Goal: Transaction & Acquisition: Download file/media

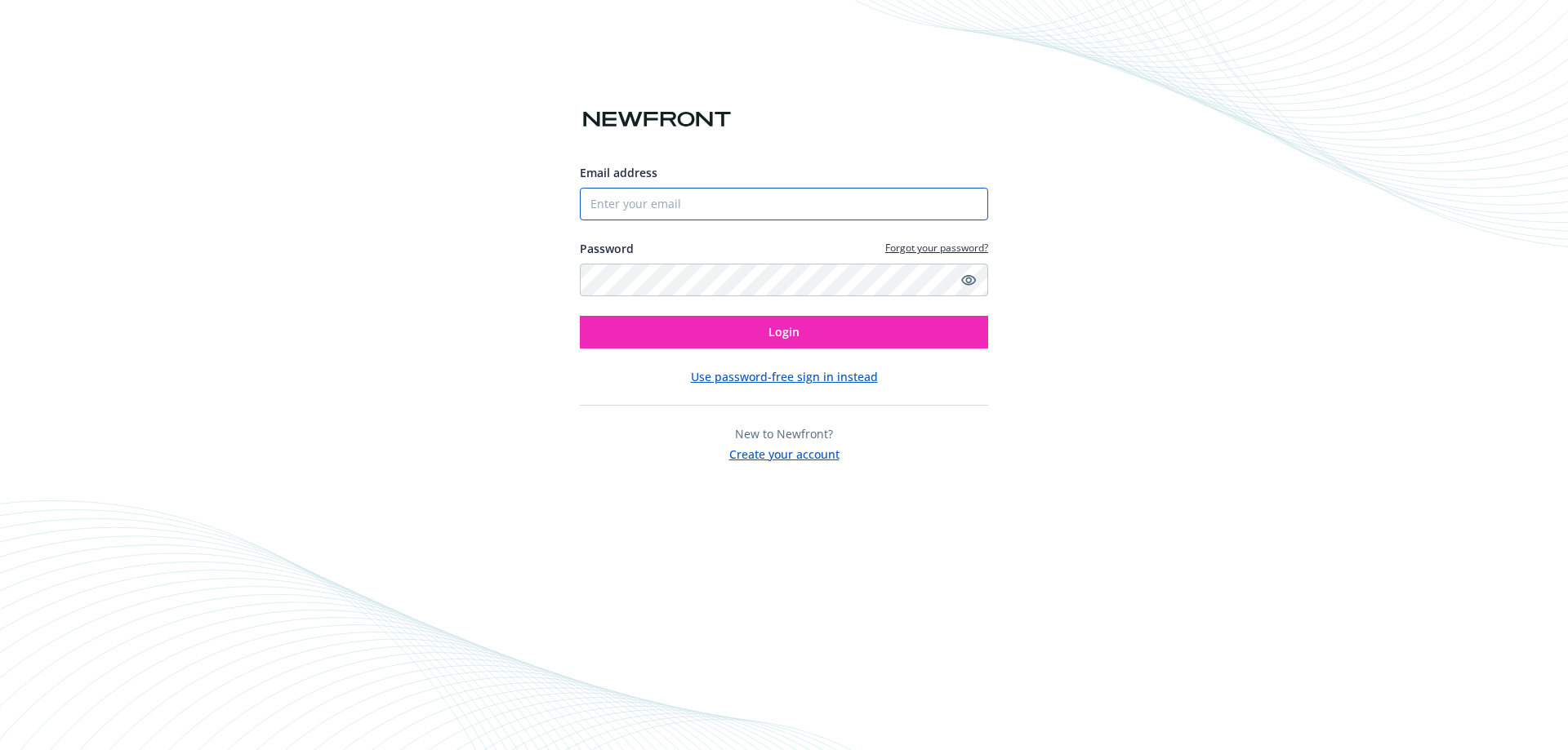
click at [659, 208] on input "Email address" at bounding box center [784, 204] width 408 height 32
type input "[EMAIL_ADDRESS][DOMAIN_NAME]"
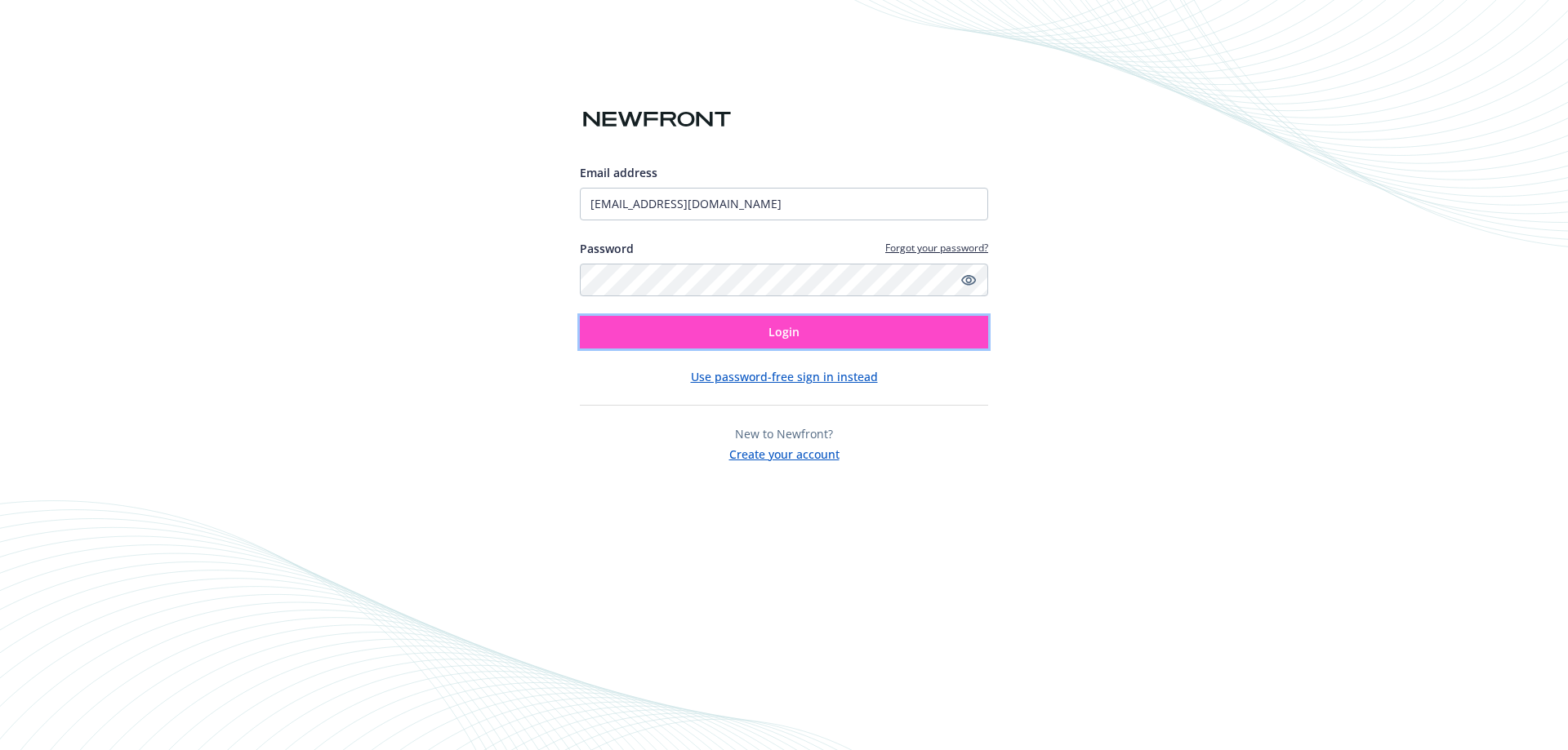
click at [699, 324] on button "Login" at bounding box center [784, 332] width 408 height 32
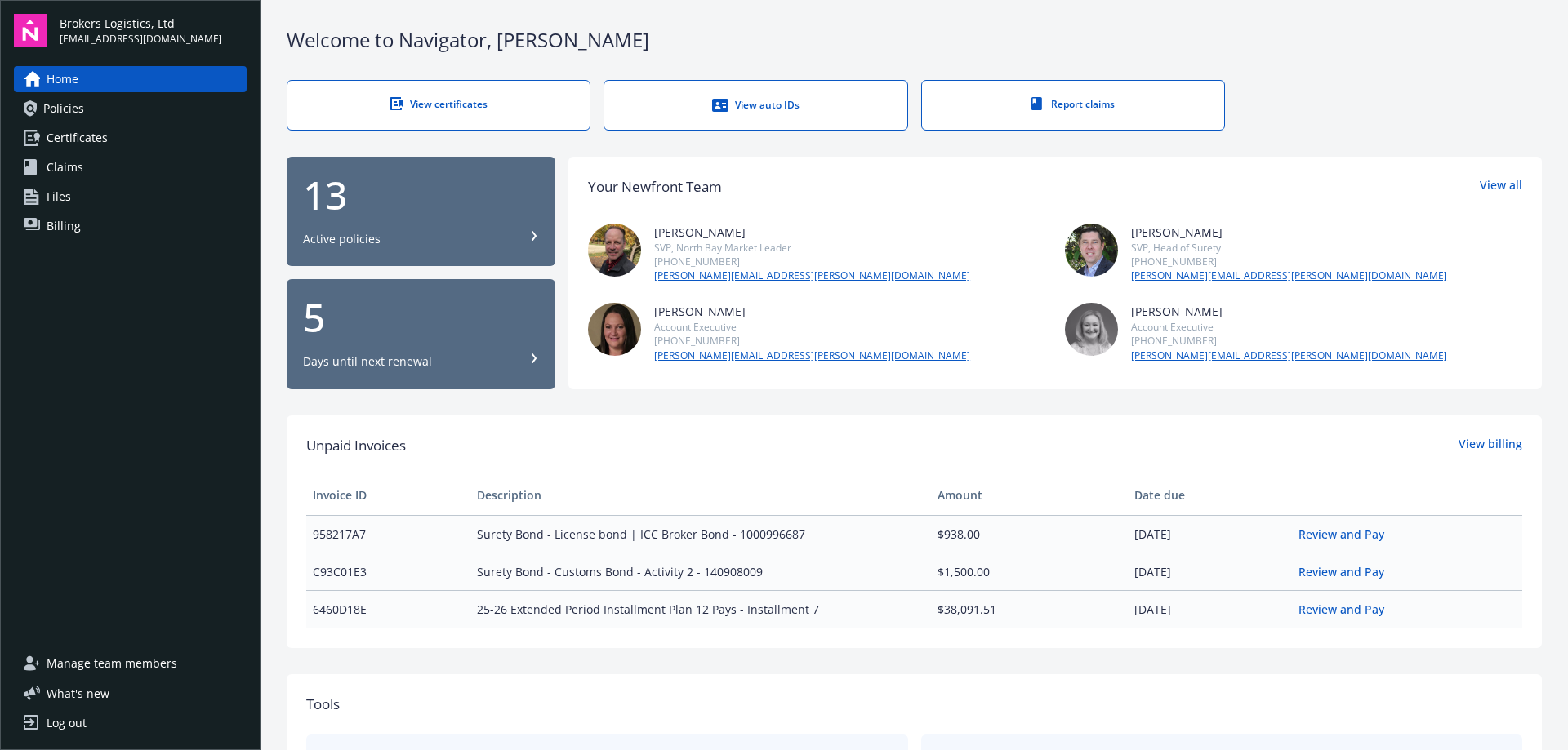
click at [58, 129] on span "Certificates" at bounding box center [77, 138] width 61 height 26
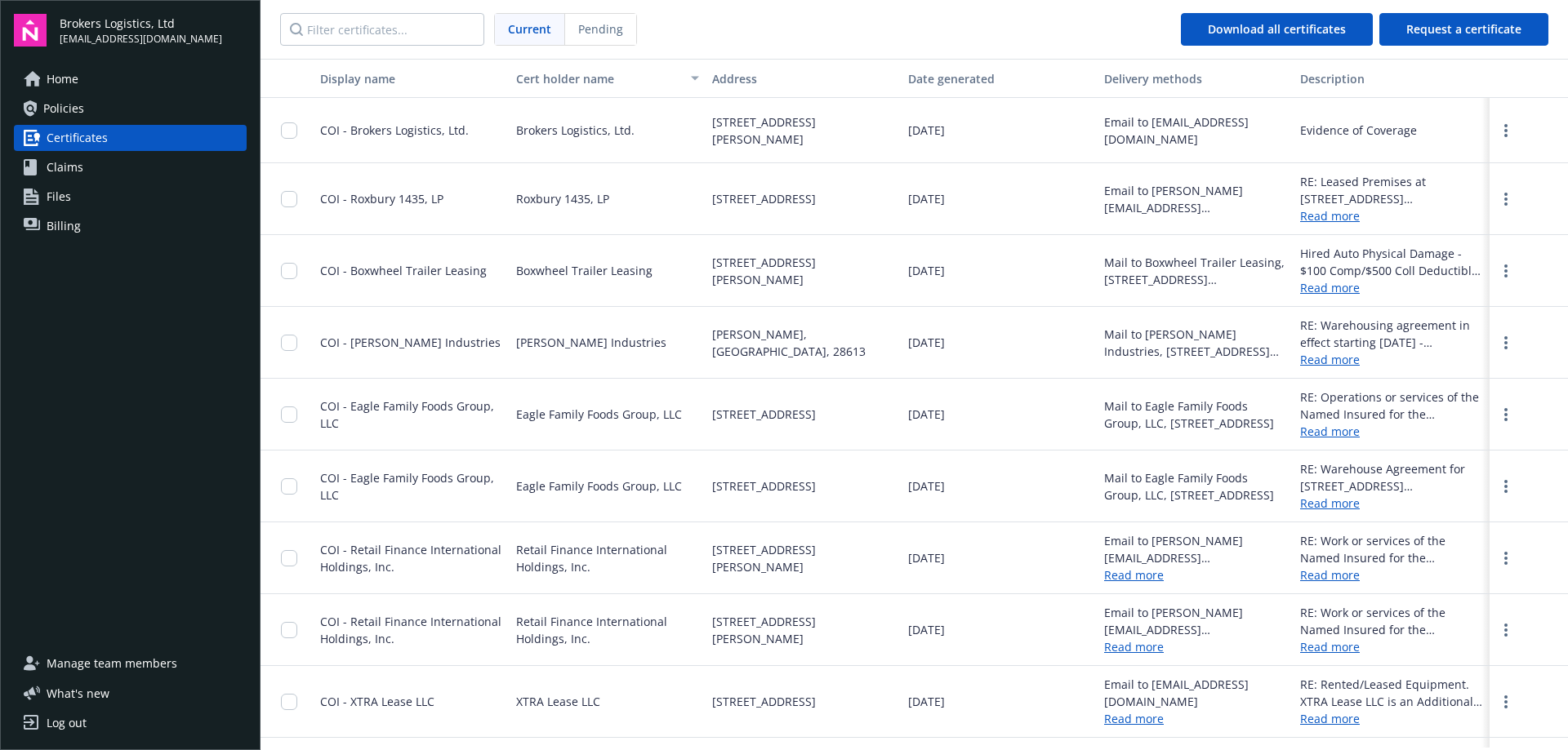
click at [58, 106] on span "Policies" at bounding box center [63, 108] width 40 height 26
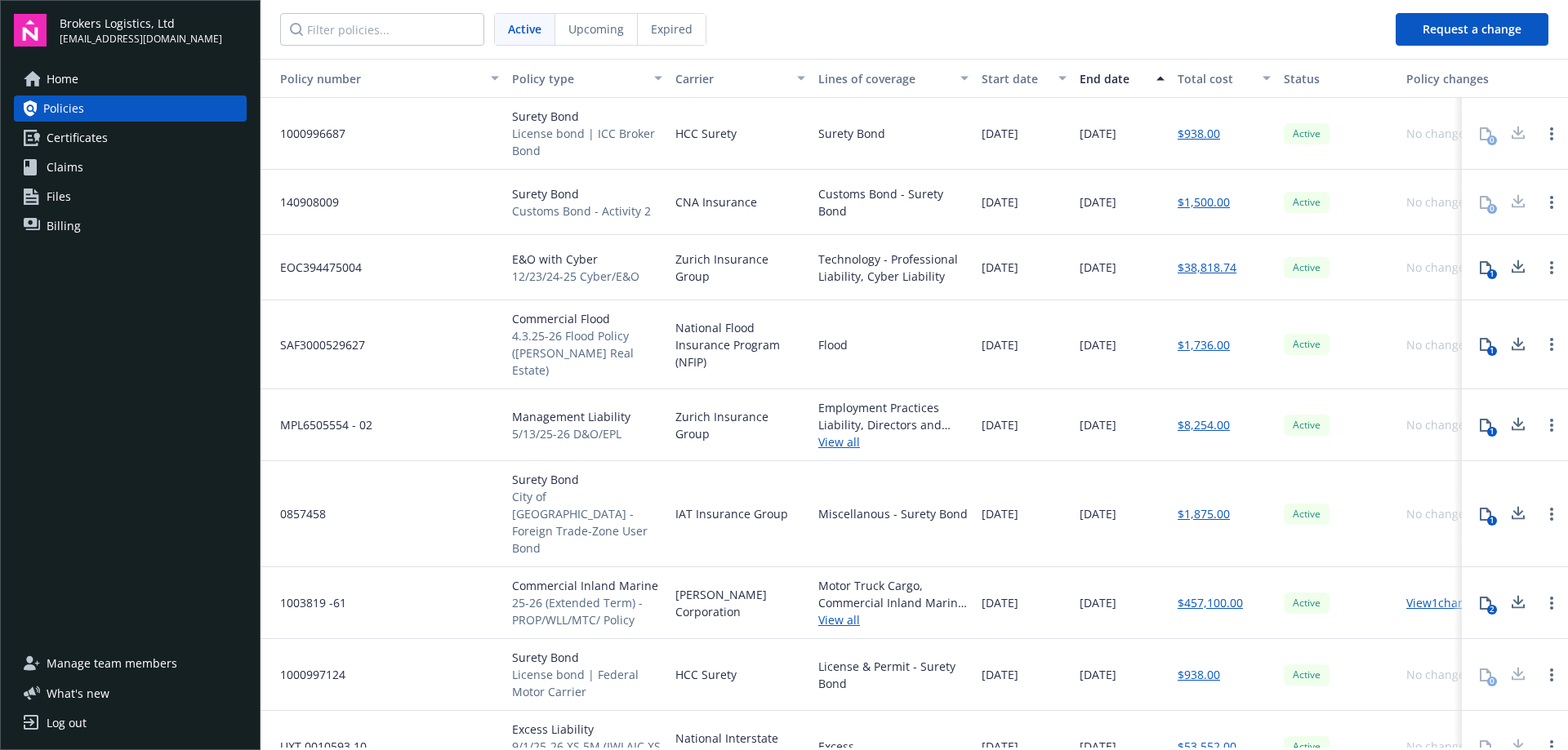
click at [1504, 137] on div at bounding box center [1518, 134] width 32 height 32
click at [1547, 138] on link "Open options" at bounding box center [1552, 134] width 20 height 20
click at [1182, 134] on link "$938.00" at bounding box center [1198, 133] width 42 height 17
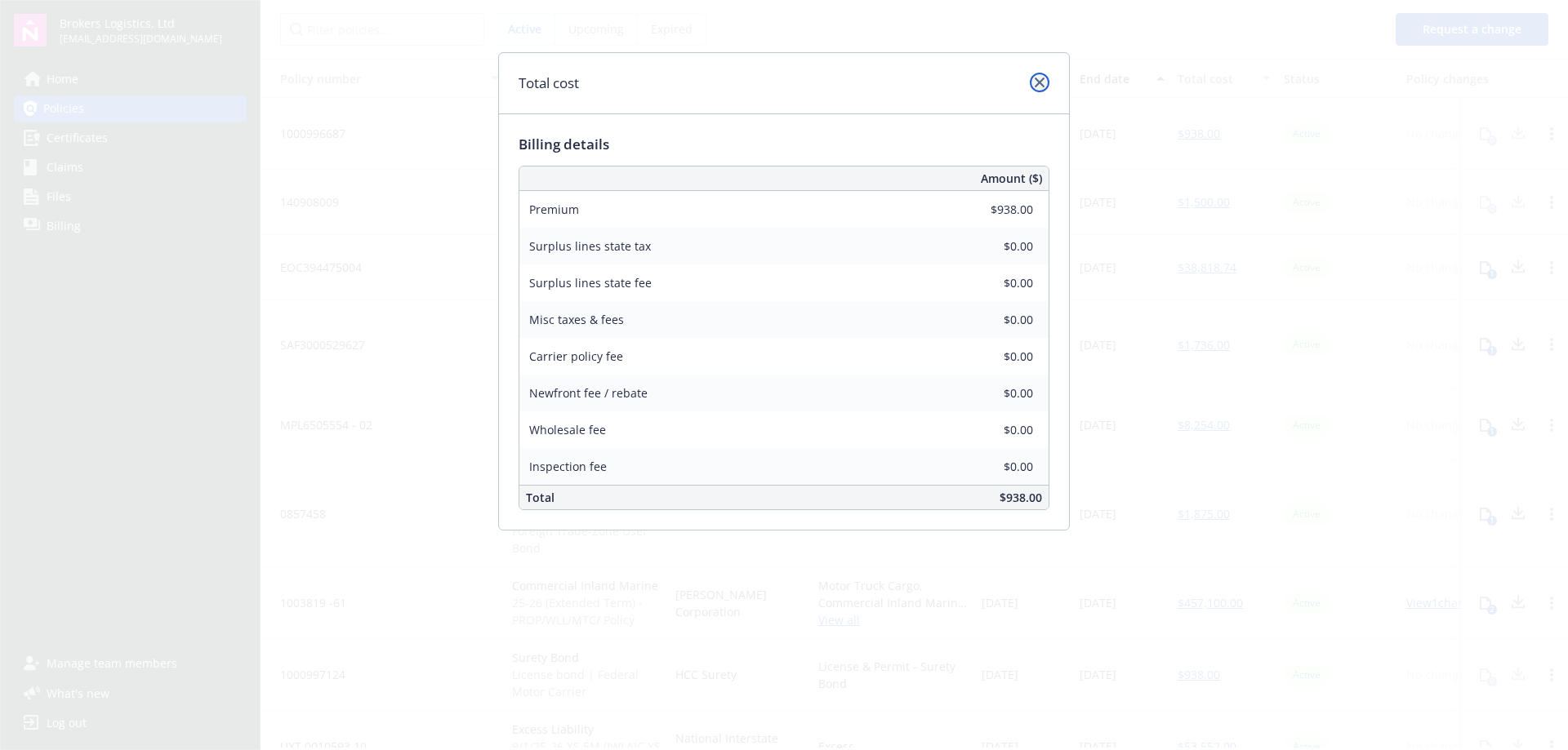
click at [1038, 87] on link "close" at bounding box center [1040, 83] width 20 height 20
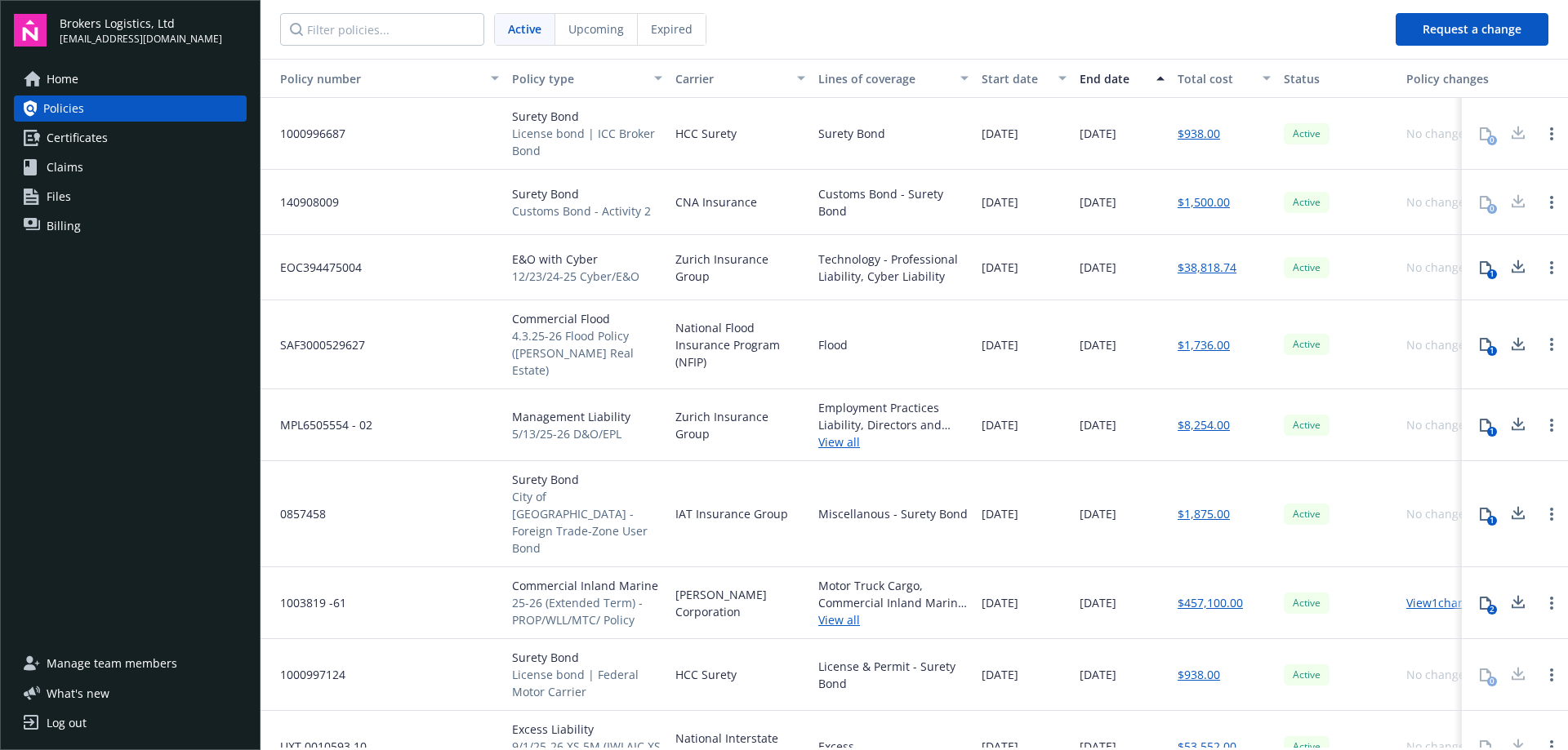
click at [809, 161] on div "HCC Surety" at bounding box center [739, 134] width 143 height 72
click at [607, 132] on span "License bond | ICC Broker Bond" at bounding box center [587, 142] width 150 height 34
click at [352, 121] on div "1000996687" at bounding box center [383, 134] width 245 height 72
click at [306, 128] on span "1000996687" at bounding box center [306, 133] width 78 height 17
click at [305, 137] on span "1000996687" at bounding box center [306, 133] width 78 height 17
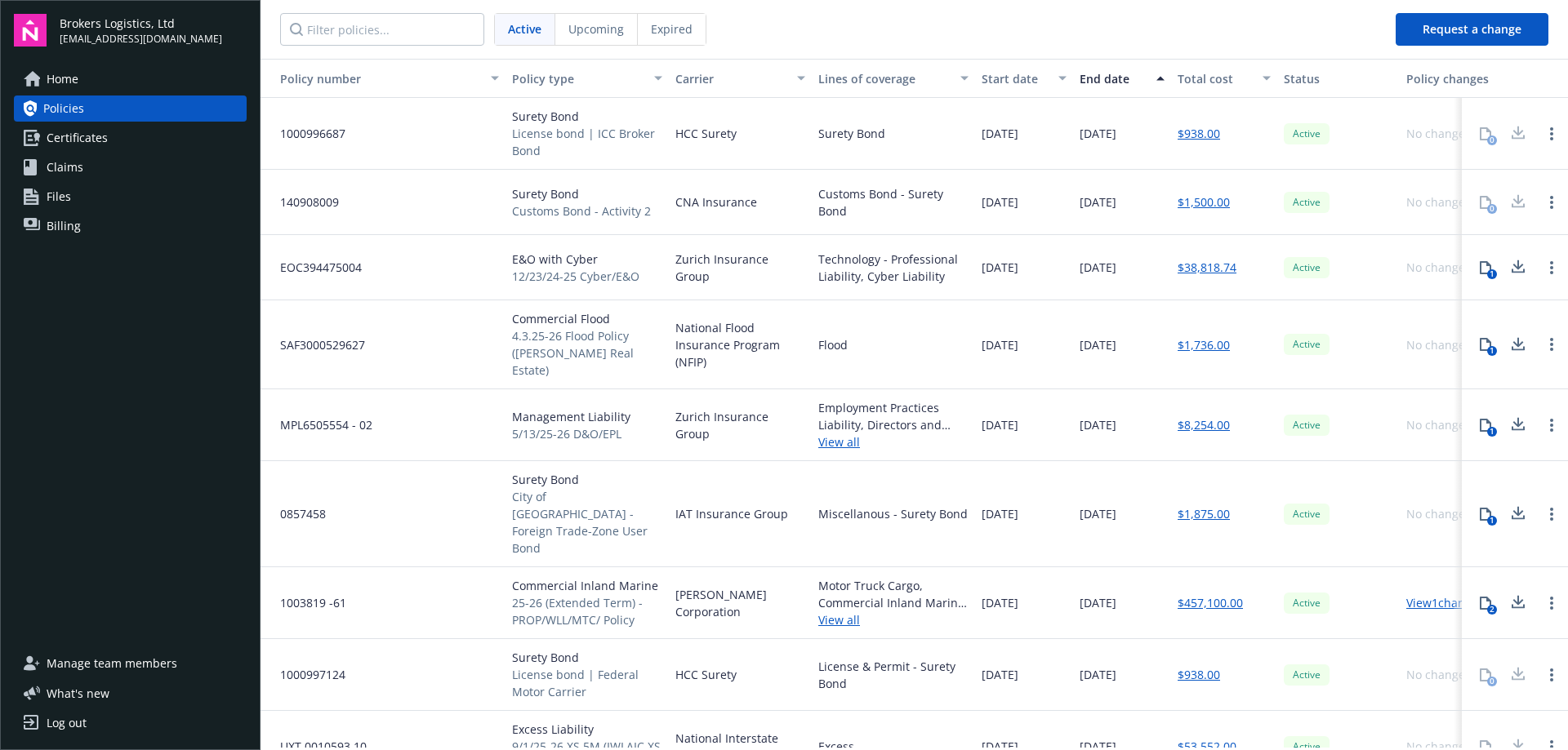
click at [1487, 516] on div "1" at bounding box center [1492, 521] width 10 height 10
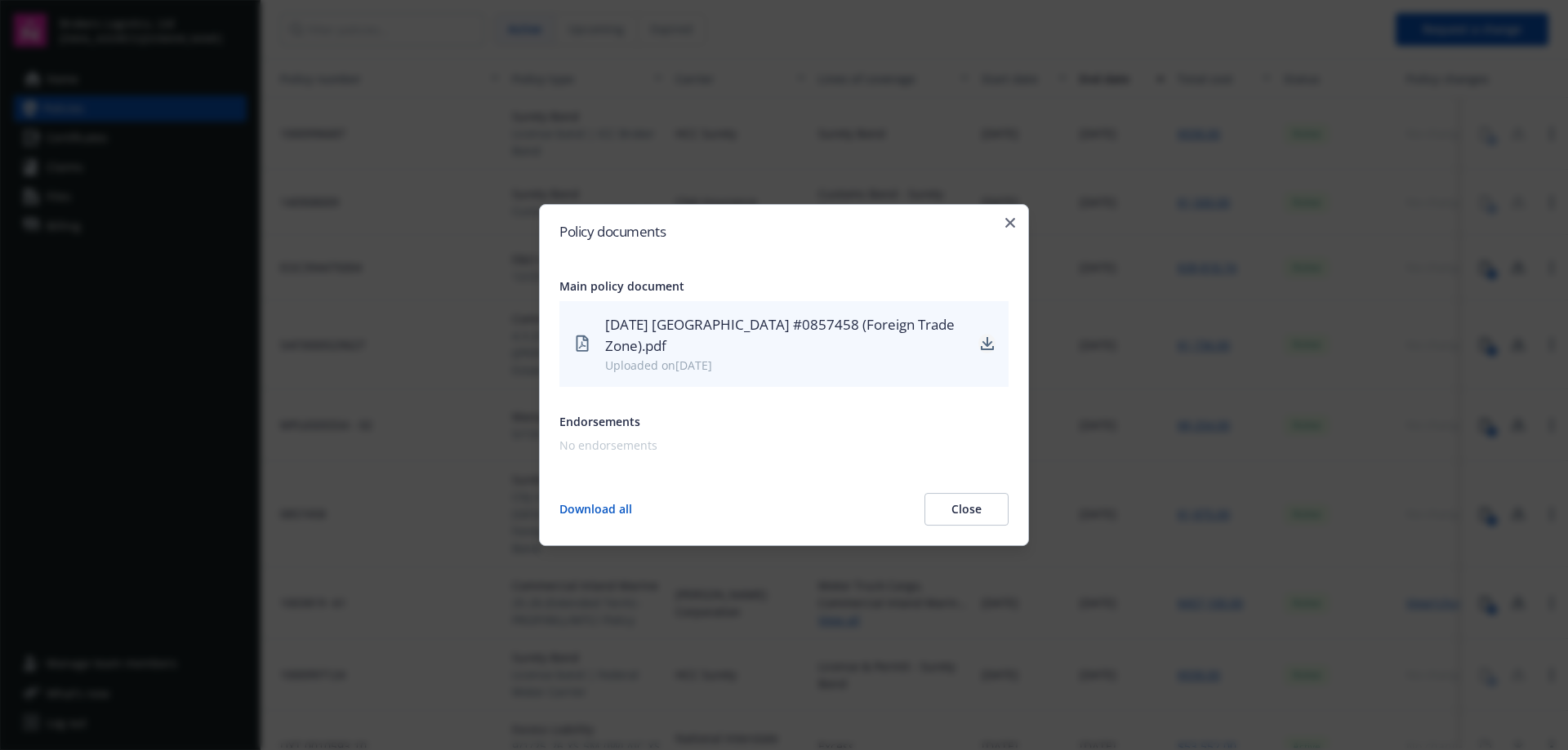
click at [987, 340] on icon "download" at bounding box center [987, 343] width 11 height 10
